Goal: Information Seeking & Learning: Find specific fact

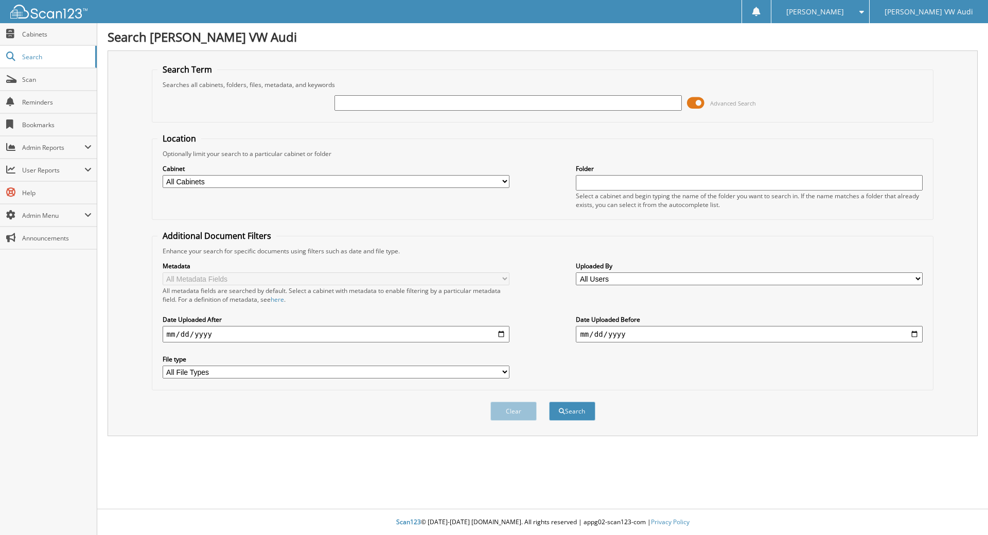
click at [368, 105] on input "text" at bounding box center [507, 102] width 347 height 15
type input "3588401p"
click at [549, 401] on button "Search" at bounding box center [572, 410] width 46 height 19
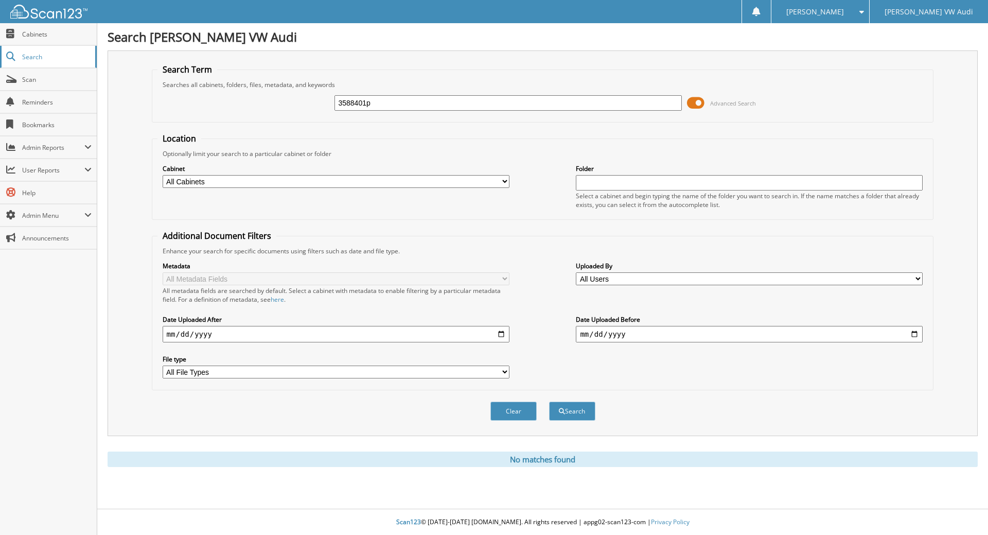
click at [35, 59] on span "Search" at bounding box center [56, 56] width 68 height 9
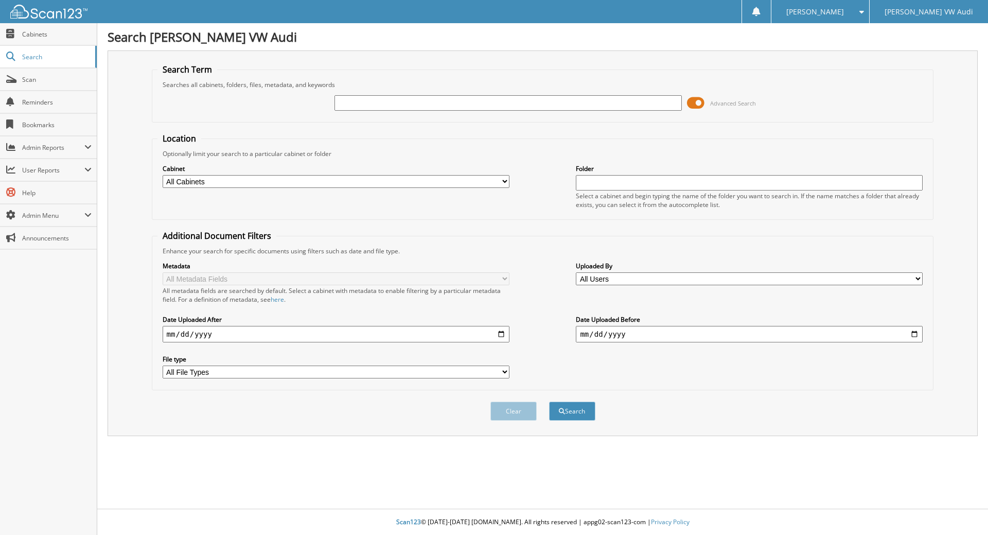
click at [345, 101] on input "text" at bounding box center [507, 102] width 347 height 15
